Goal: Use online tool/utility: Use online tool/utility

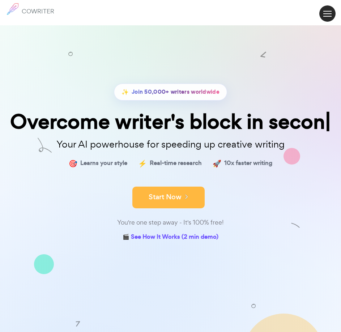
click at [178, 206] on button "Start Now" at bounding box center [168, 197] width 72 height 22
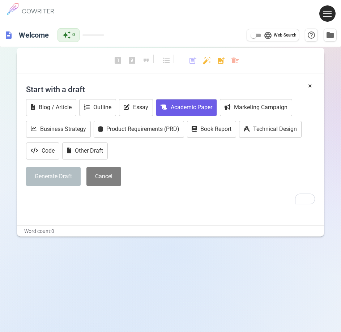
click at [180, 106] on button "Academic Paper" at bounding box center [186, 107] width 61 height 17
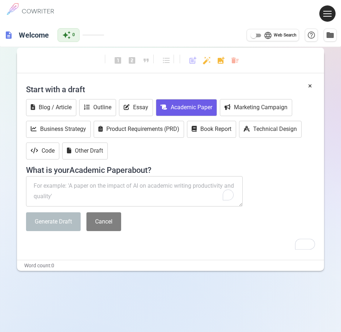
click at [99, 183] on textarea "To enrich screen reader interactions, please activate Accessibility in Grammarl…" at bounding box center [134, 191] width 216 height 30
